Goal: Task Accomplishment & Management: Use online tool/utility

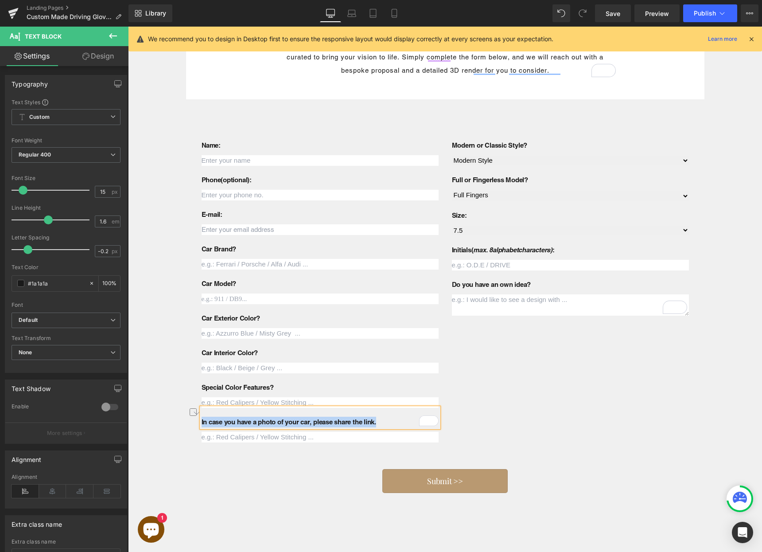
click at [269, 424] on b "In case you have a photo of your car, please share the link." at bounding box center [289, 422] width 175 height 8
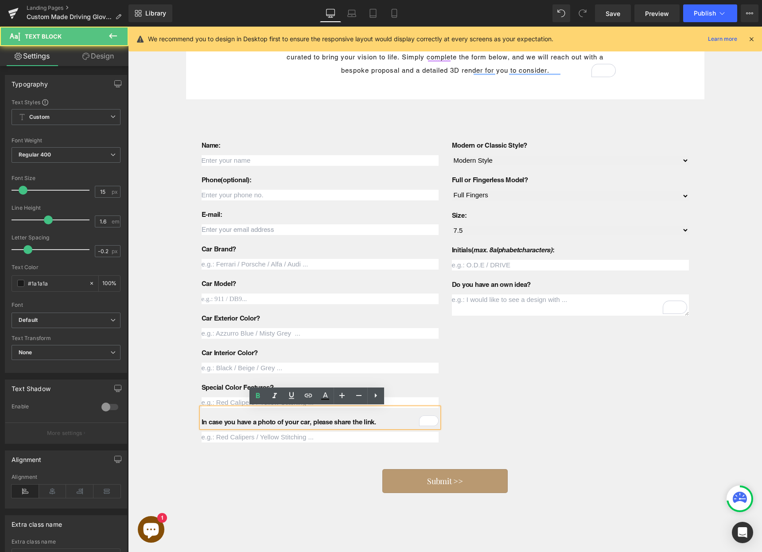
click at [269, 423] on b "In case you have a photo of your car, please share the link." at bounding box center [289, 422] width 175 height 8
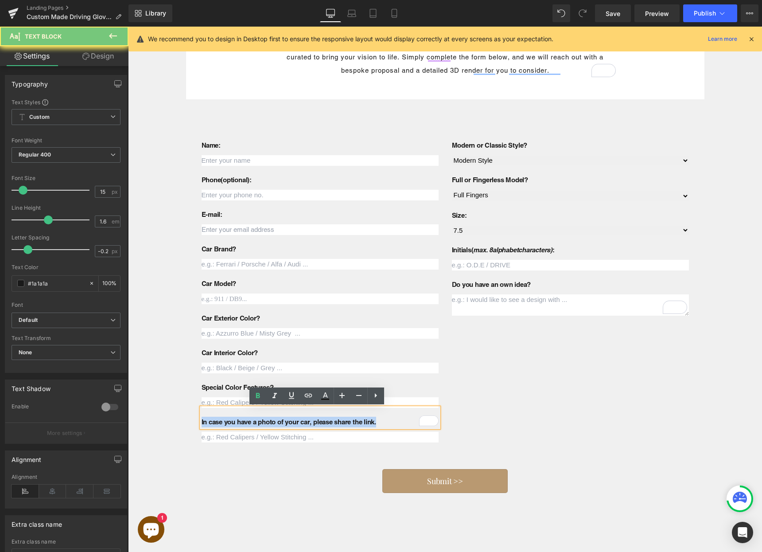
click at [269, 423] on b "In case you have a photo of your car, please share the link." at bounding box center [289, 422] width 175 height 8
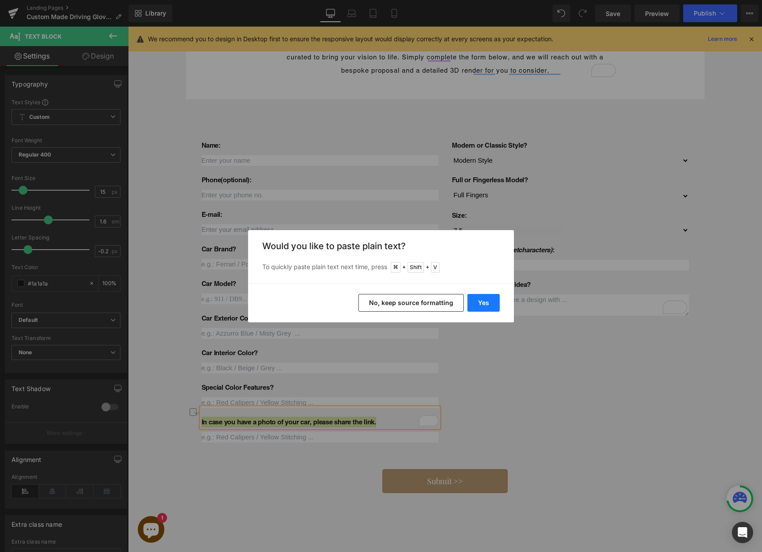
click at [477, 300] on button "Yes" at bounding box center [483, 303] width 32 height 18
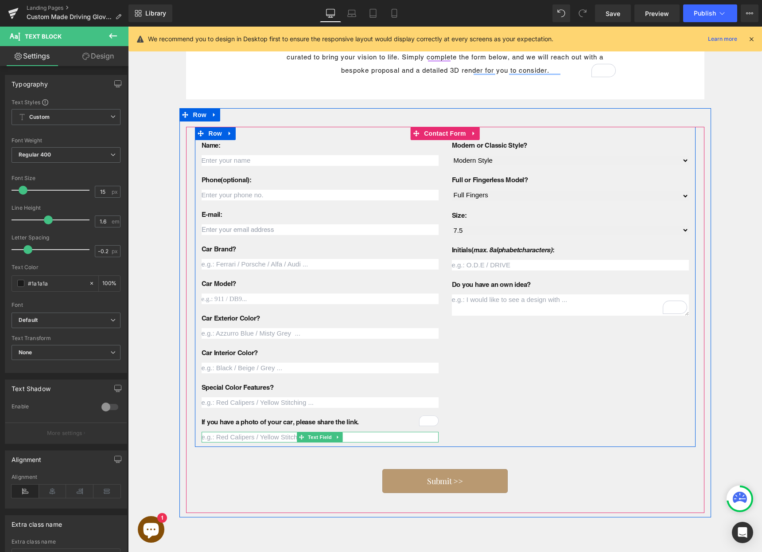
click at [236, 435] on input "text" at bounding box center [320, 437] width 237 height 11
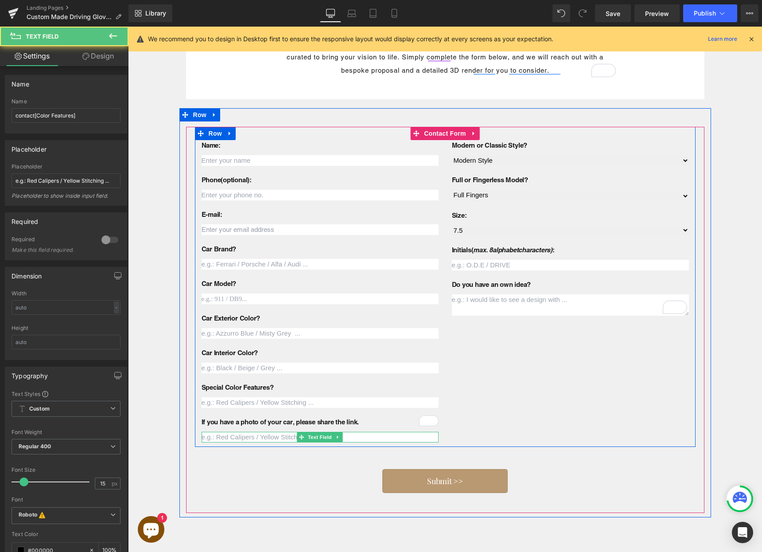
click at [237, 436] on input "text" at bounding box center [320, 437] width 237 height 11
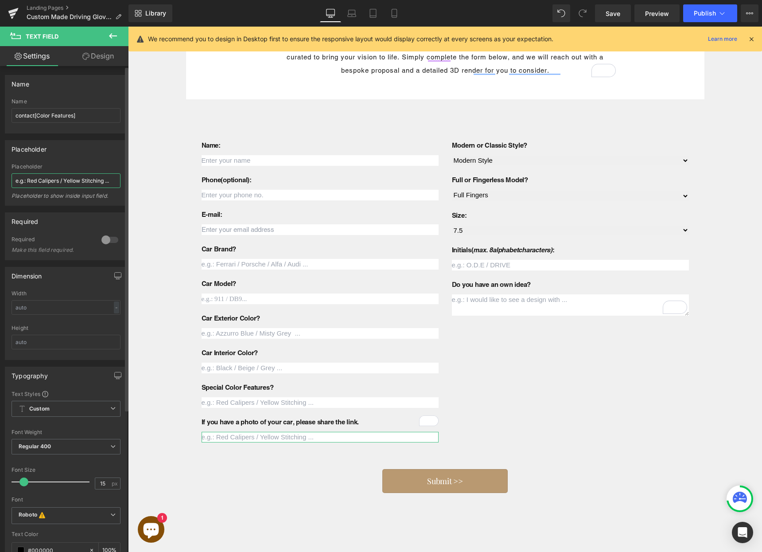
click at [56, 182] on input "e.g.: Red Calipers / Yellow Stitching ..." at bounding box center [66, 180] width 109 height 15
click at [56, 183] on input "e.g.: Red Calipers / Yellow Stitching ..." at bounding box center [66, 180] width 109 height 15
drag, startPoint x: 156, startPoint y: 208, endPoint x: 158, endPoint y: 183, distance: 25.3
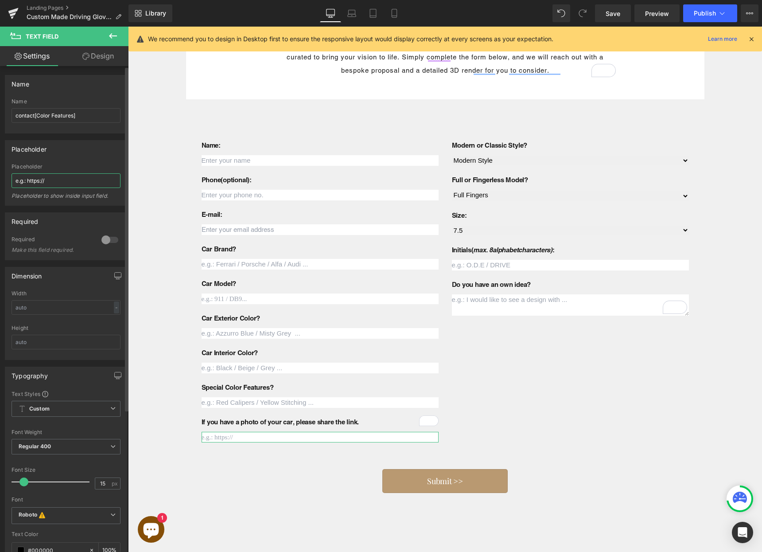
drag, startPoint x: 29, startPoint y: 183, endPoint x: 0, endPoint y: 181, distance: 29.3
click at [0, 181] on div "Placeholder e.g.: https:// Placeholder e.g.: https:// Placeholder to show insid…" at bounding box center [66, 169] width 132 height 72
click at [70, 184] on input "https://" at bounding box center [66, 180] width 109 height 15
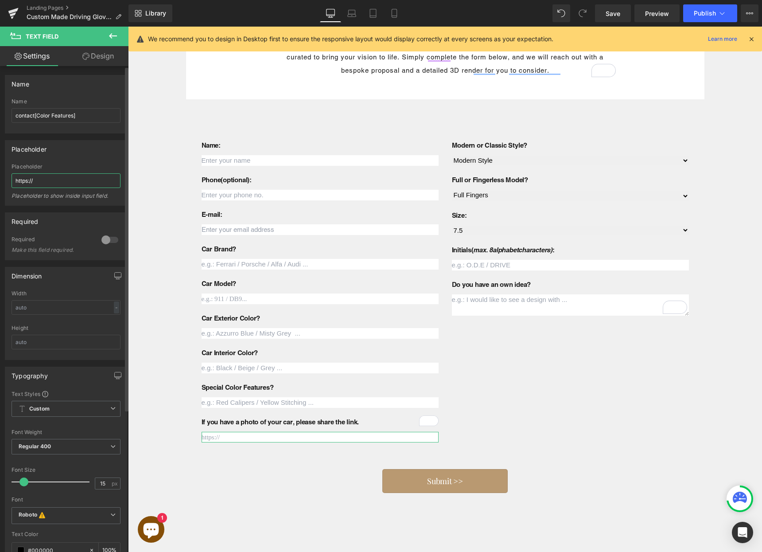
click at [70, 184] on input "https://" at bounding box center [66, 180] width 109 height 15
type input "w"
click at [63, 182] on input "url.com/" at bounding box center [66, 180] width 109 height 15
click at [16, 183] on input "url.com/" at bounding box center [66, 180] width 109 height 15
type input "https://url.com/"
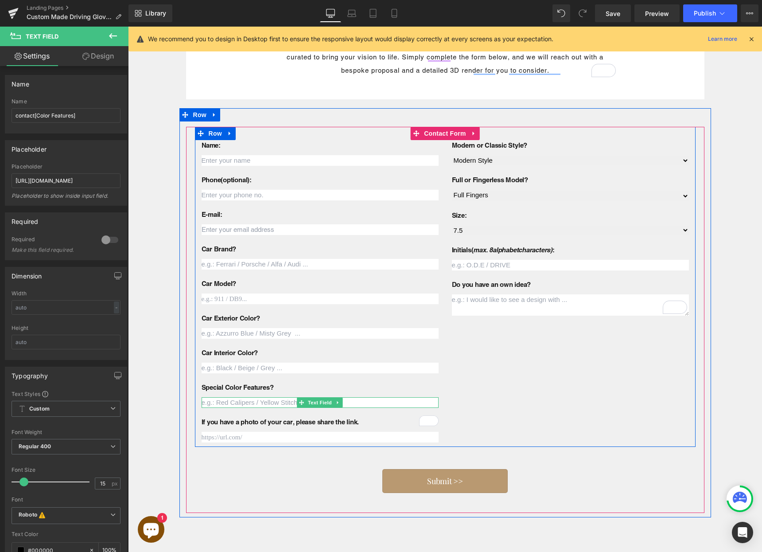
click at [214, 404] on input "text" at bounding box center [320, 402] width 237 height 11
click at [222, 438] on input "text" at bounding box center [320, 437] width 237 height 11
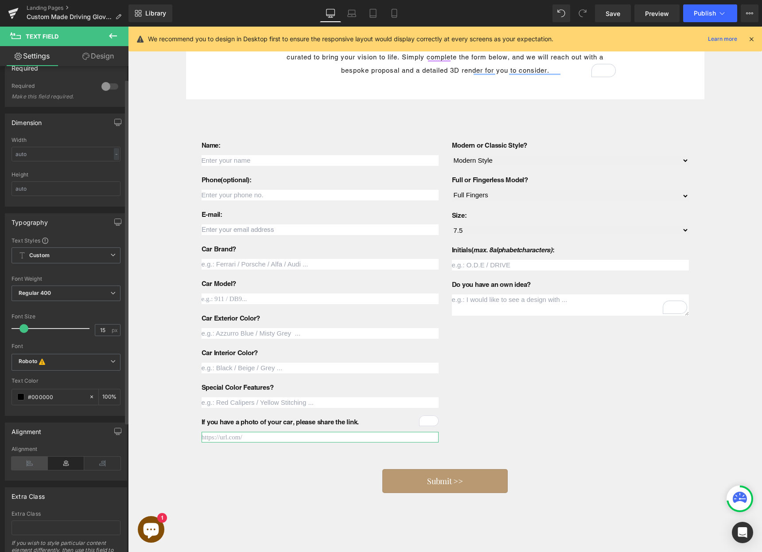
scroll to position [171, 0]
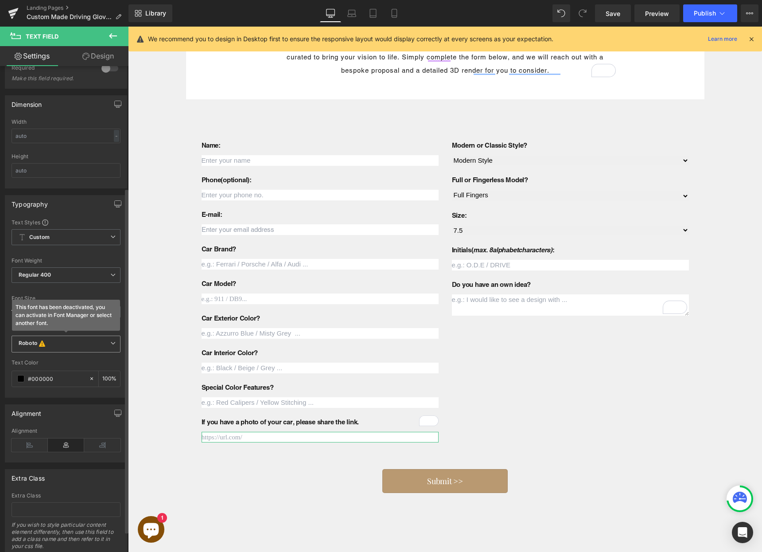
click at [39, 340] on icon "This font has been deactivated, you can activate in Font Manager or select anot…" at bounding box center [42, 343] width 10 height 9
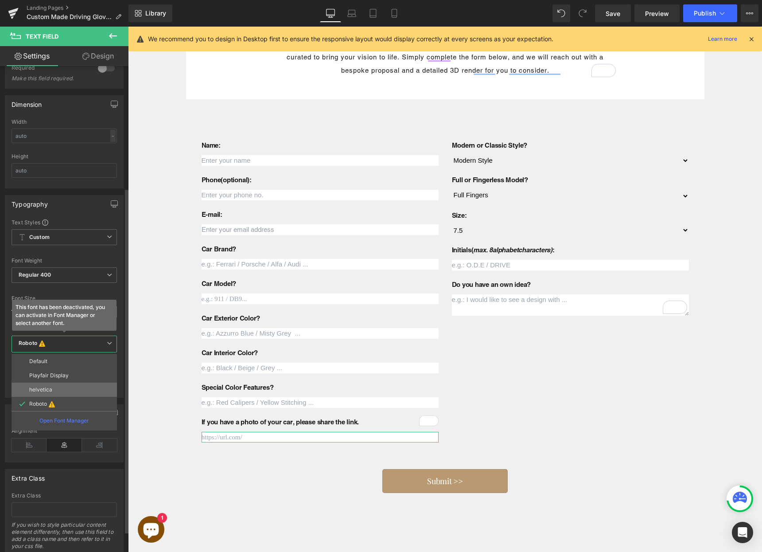
click at [56, 385] on li "helvetica" at bounding box center [64, 389] width 105 height 14
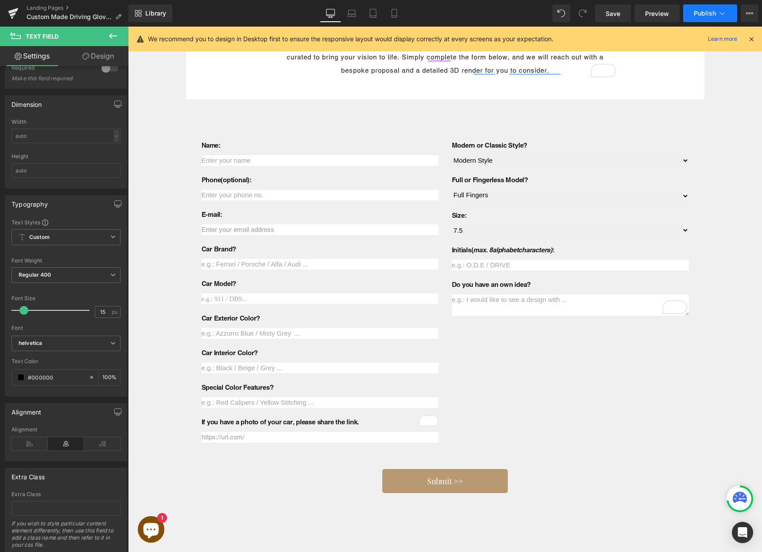
click at [693, 19] on button "Publish" at bounding box center [710, 13] width 54 height 18
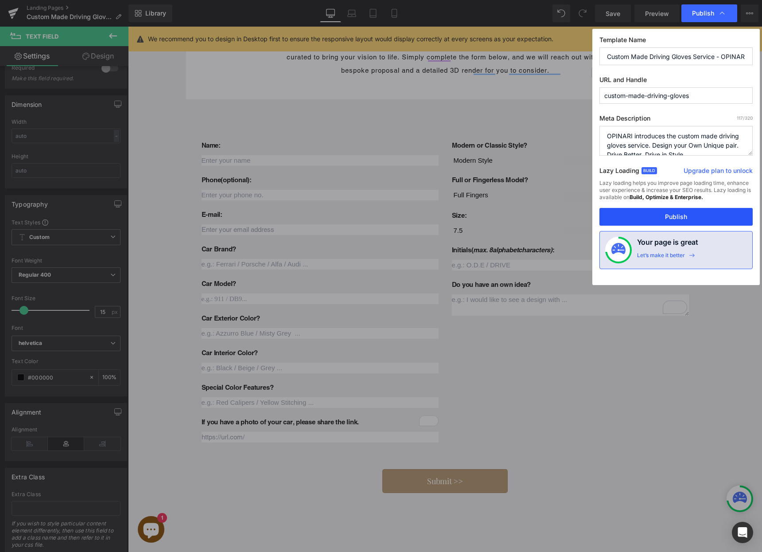
click at [655, 211] on button "Publish" at bounding box center [675, 217] width 153 height 18
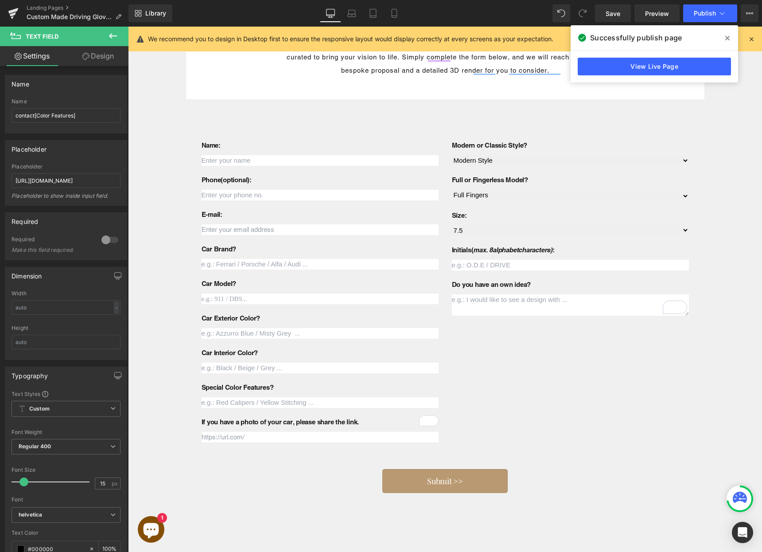
scroll to position [171, 0]
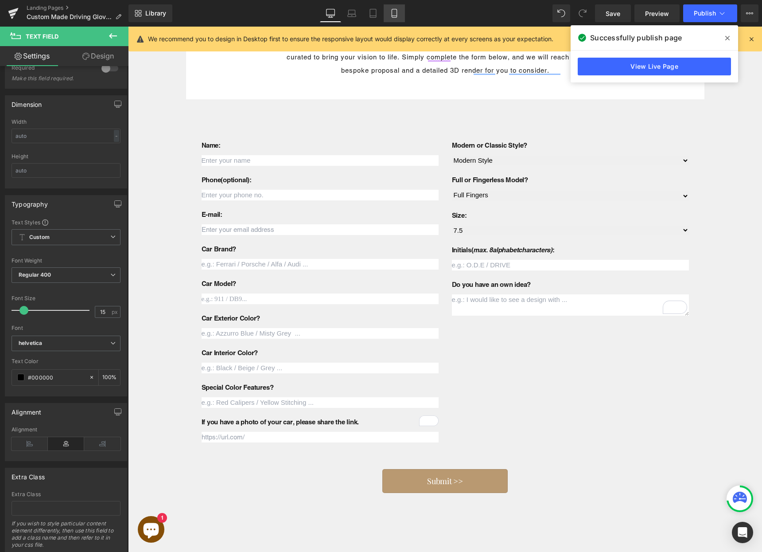
click at [389, 13] on link "Mobile" at bounding box center [394, 13] width 21 height 18
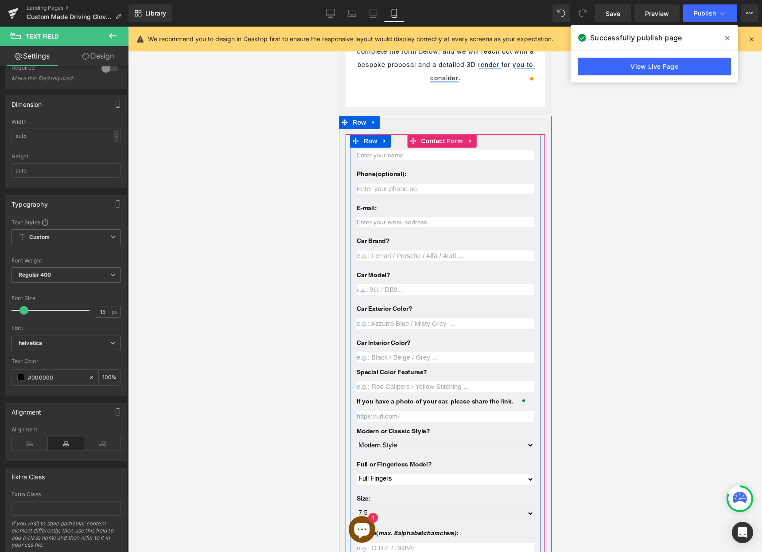
scroll to position [2084, 0]
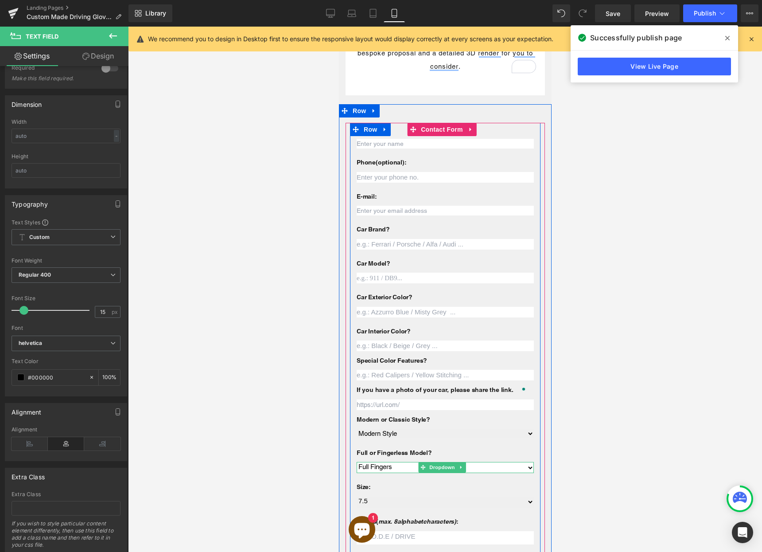
click at [389, 462] on select "Full Fingers Fingerless" at bounding box center [444, 467] width 177 height 11
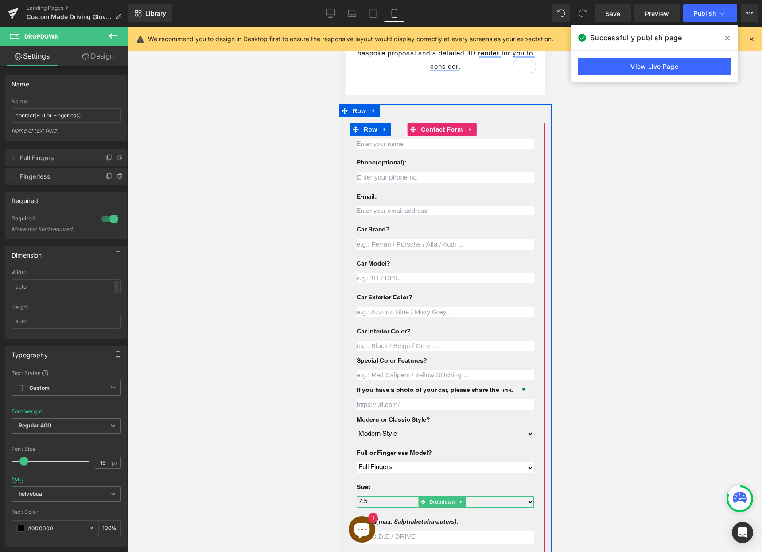
click at [398, 496] on select "7.5 8.0 8.5 9.0" at bounding box center [444, 501] width 177 height 11
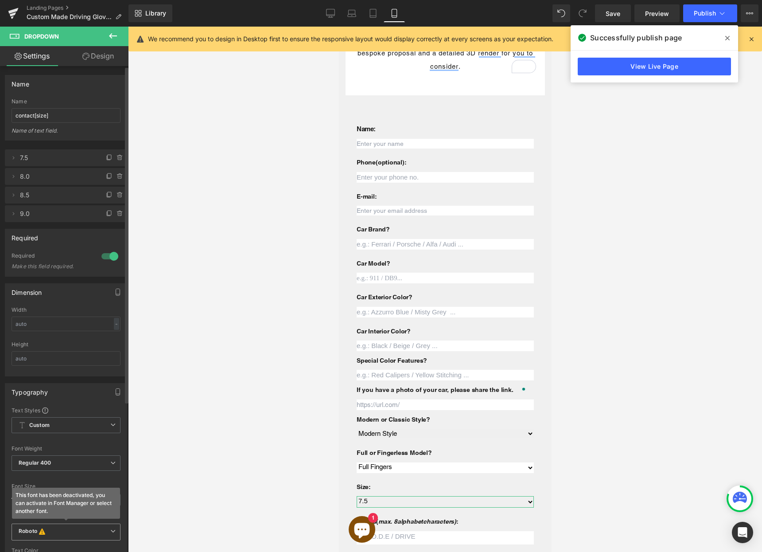
click at [49, 533] on b "Roboto This font has been deactivated, you can activate in Font Manager or sele…" at bounding box center [65, 531] width 92 height 9
click at [58, 546] on li "Default" at bounding box center [64, 549] width 105 height 14
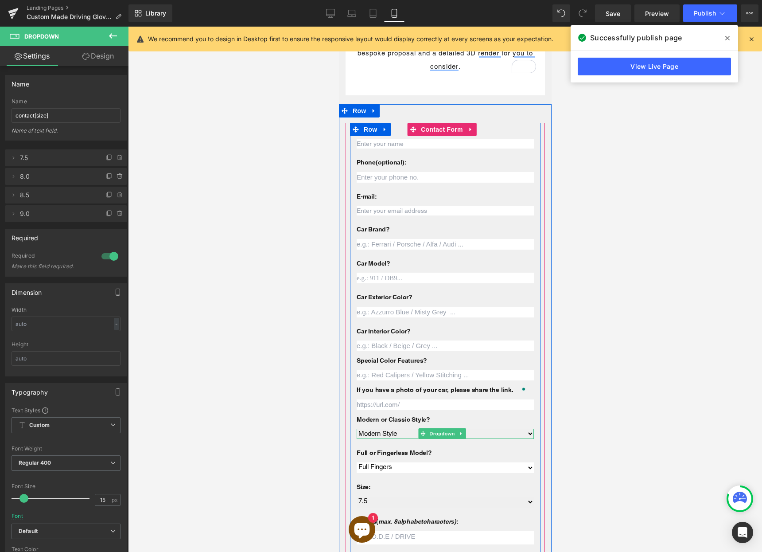
click at [372, 429] on select "Modern Style Classic Style" at bounding box center [444, 433] width 177 height 9
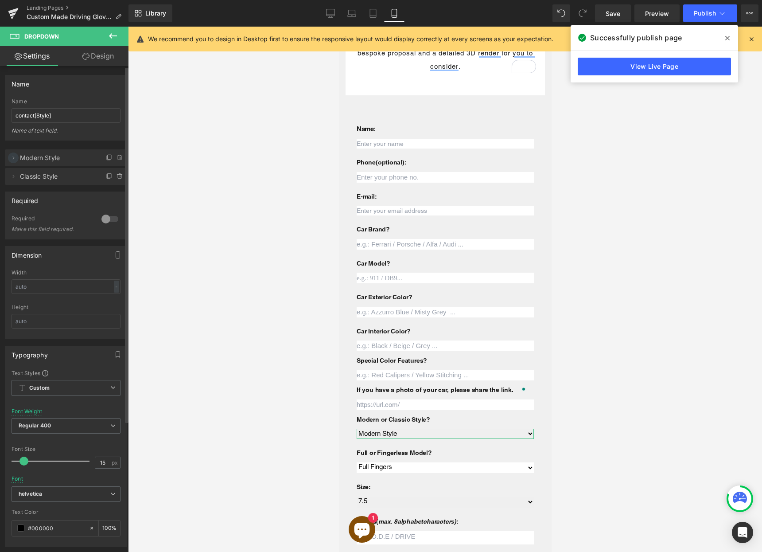
click at [15, 160] on icon at bounding box center [13, 157] width 7 height 7
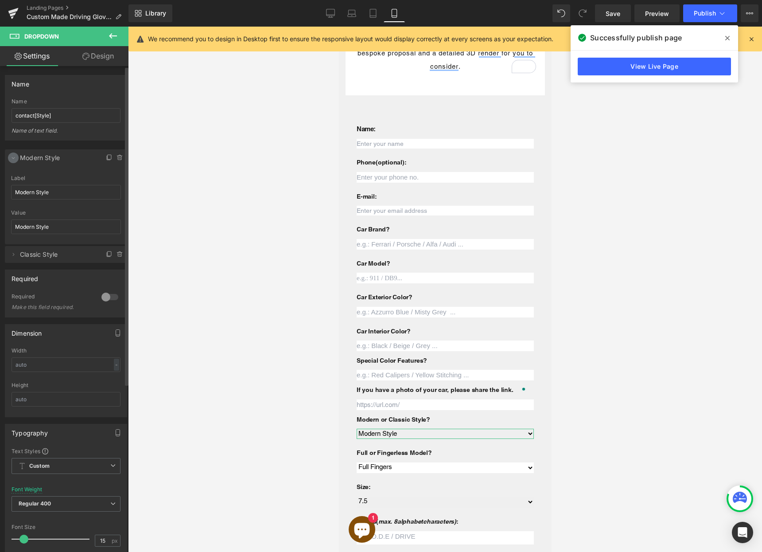
click at [15, 158] on icon at bounding box center [13, 157] width 7 height 7
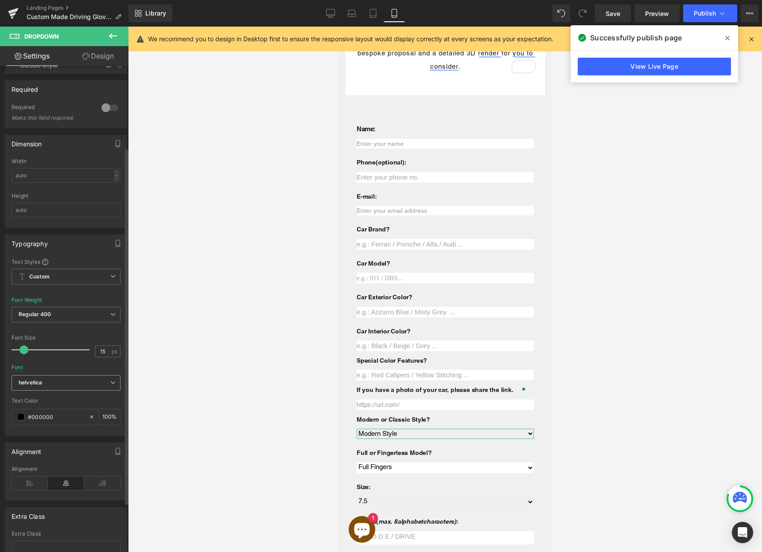
scroll to position [178, 0]
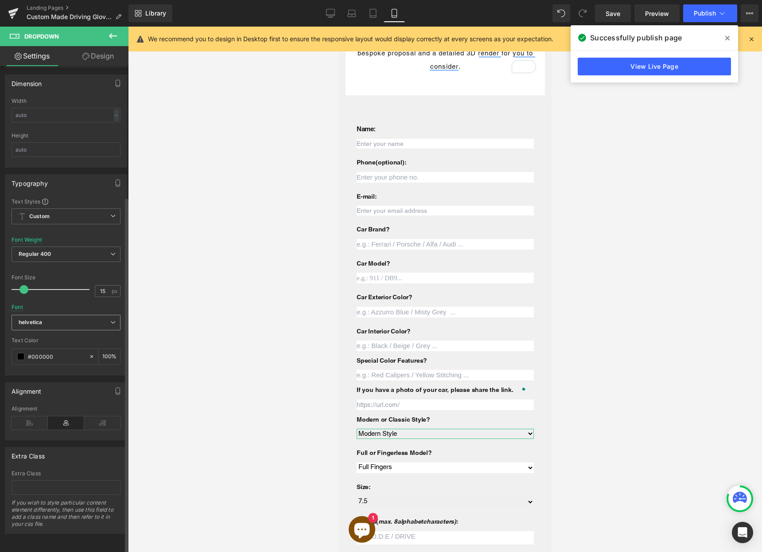
click at [59, 315] on span "helvetica" at bounding box center [66, 323] width 109 height 16
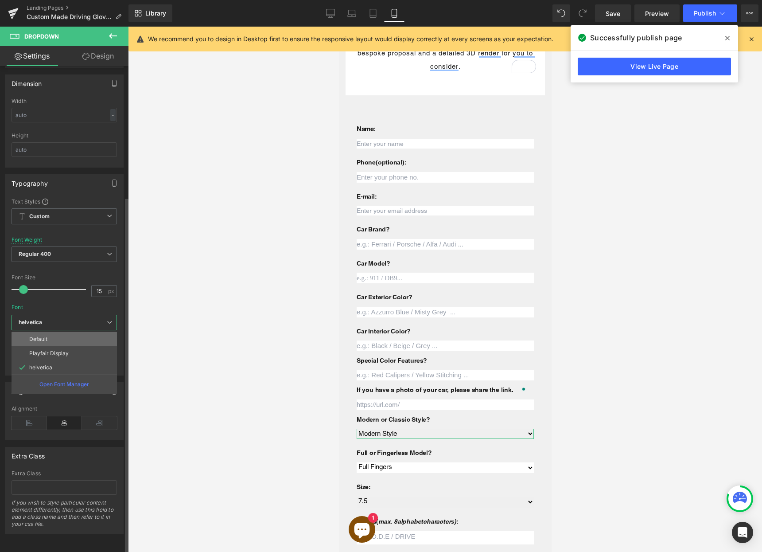
click at [63, 336] on li "Default" at bounding box center [64, 339] width 105 height 14
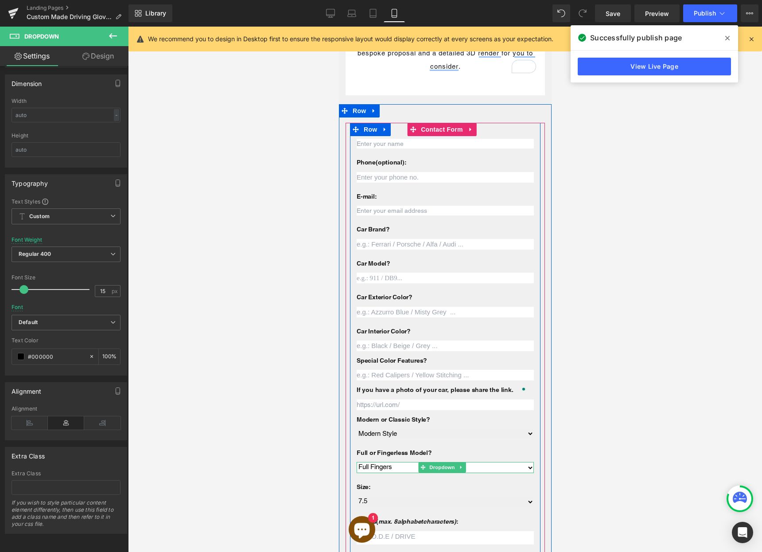
click at [387, 462] on select "Full Fingers Fingerless" at bounding box center [444, 467] width 177 height 11
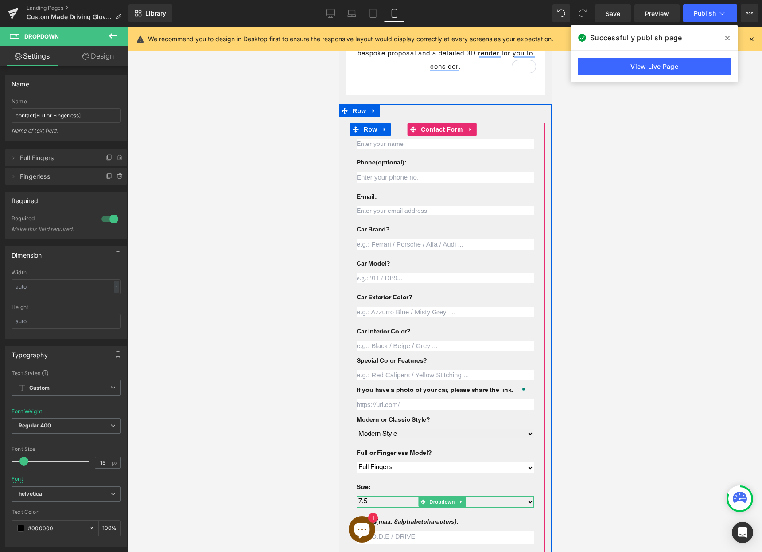
click at [372, 496] on select "7.5 8.0 8.5 9.0" at bounding box center [444, 501] width 177 height 11
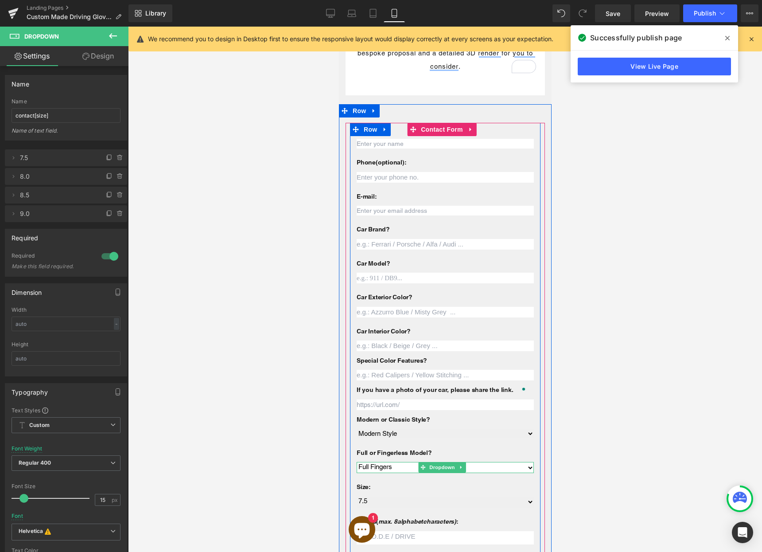
click at [374, 462] on select "Full Fingers Fingerless" at bounding box center [444, 467] width 177 height 11
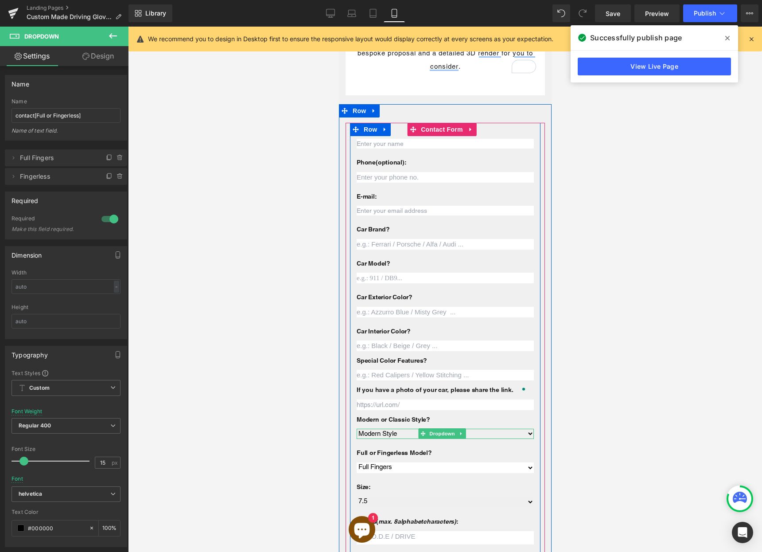
click at [376, 429] on select "Modern Style Classic Style" at bounding box center [444, 433] width 177 height 9
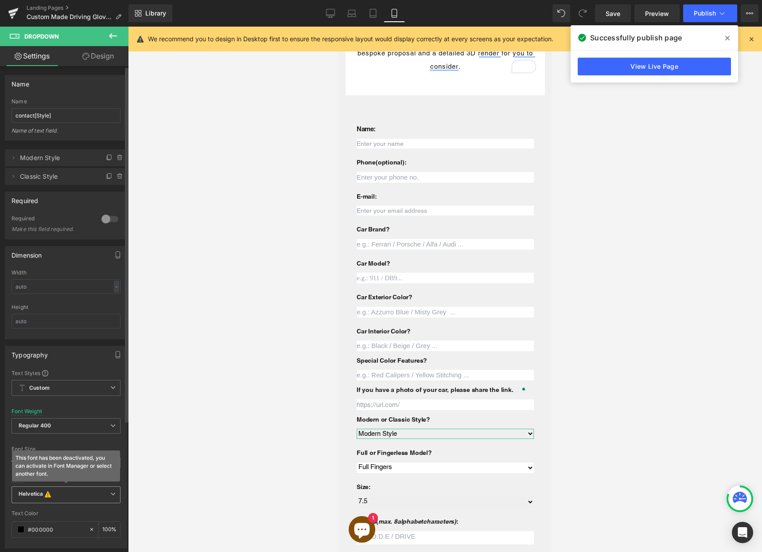
click at [62, 495] on b "Helvetica This font has been deactivated, you can activate in Font Manager or s…" at bounding box center [65, 494] width 92 height 9
click at [63, 540] on li "helvetica" at bounding box center [64, 540] width 105 height 14
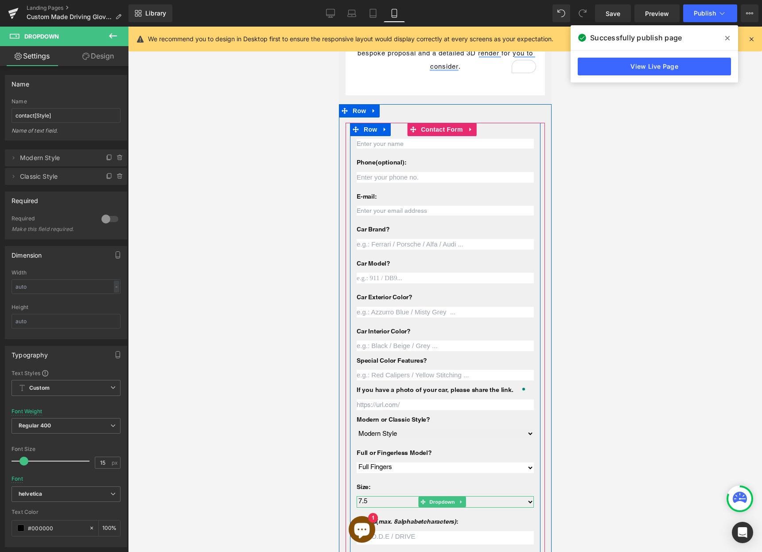
click at [371, 496] on select "7.5 8.0 8.5 9.0" at bounding box center [444, 501] width 177 height 11
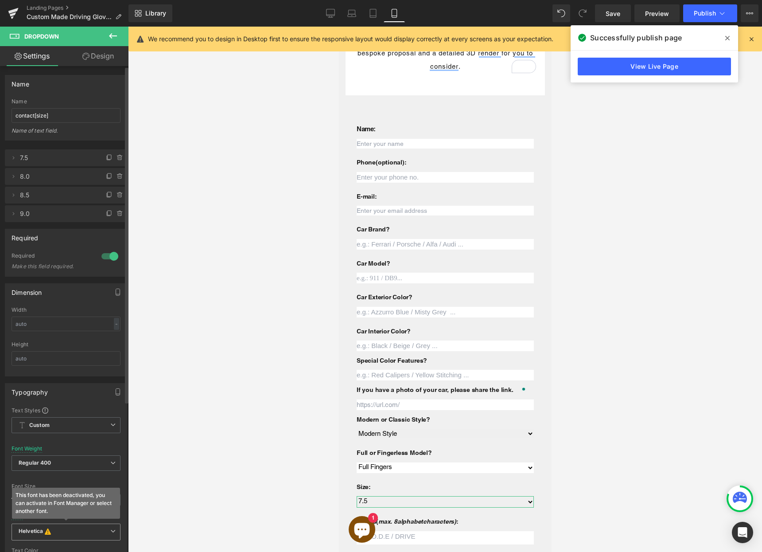
click at [60, 533] on b "Helvetica This font has been deactivated, you can activate in Font Manager or s…" at bounding box center [65, 531] width 92 height 9
click at [70, 546] on li "Default" at bounding box center [64, 549] width 105 height 14
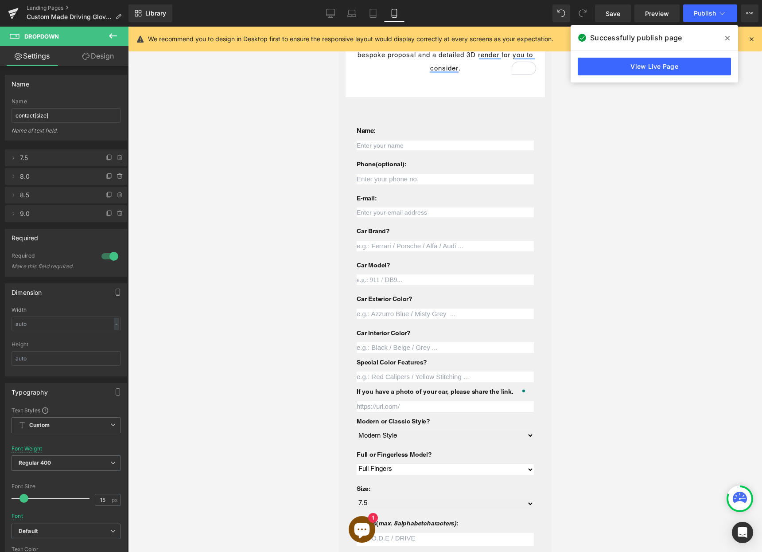
click at [368, 464] on select "Full Fingers Fingerless" at bounding box center [444, 469] width 177 height 11
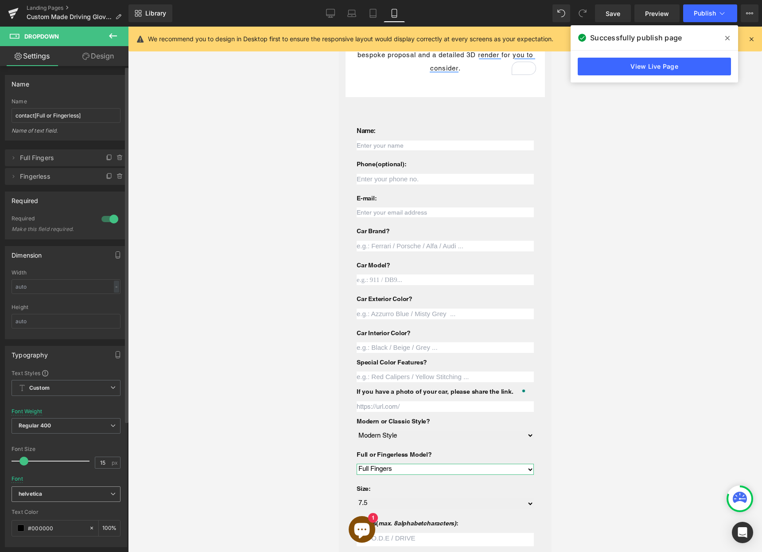
click at [66, 496] on b "helvetica" at bounding box center [65, 494] width 92 height 8
click at [61, 513] on li "Default" at bounding box center [64, 510] width 105 height 14
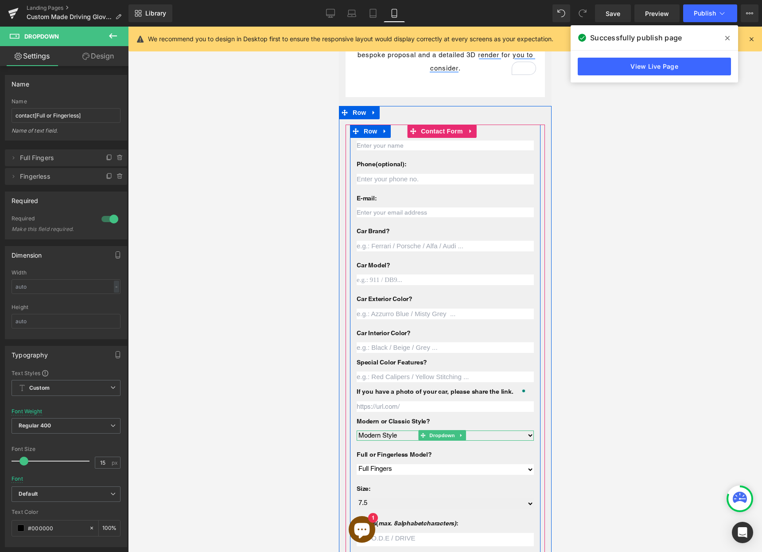
click at [366, 431] on select "Modern Style Classic Style" at bounding box center [444, 435] width 177 height 9
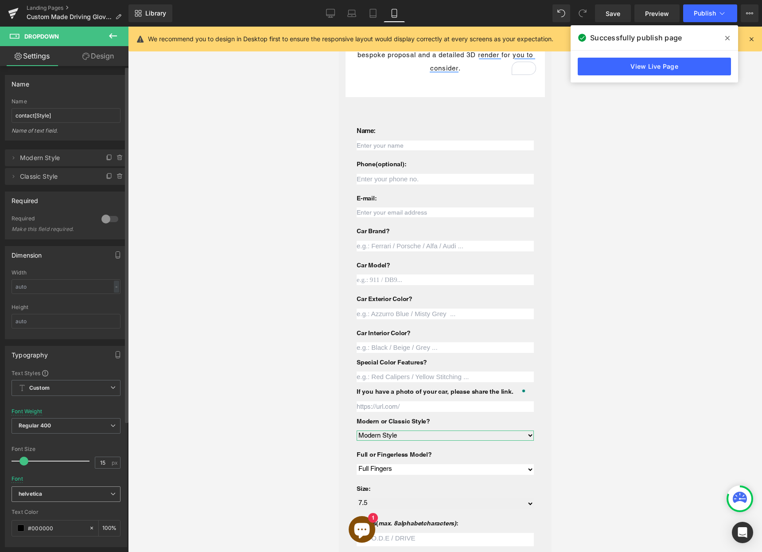
click at [66, 494] on b "helvetica" at bounding box center [65, 494] width 92 height 8
click at [63, 511] on li "Default" at bounding box center [64, 510] width 105 height 14
click at [704, 15] on span "Publish" at bounding box center [705, 13] width 22 height 7
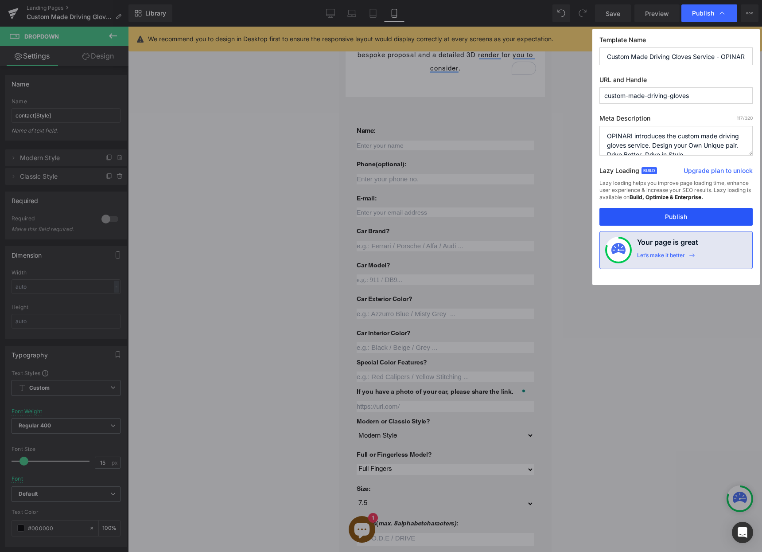
click at [665, 213] on button "Publish" at bounding box center [675, 217] width 153 height 18
